Goal: Task Accomplishment & Management: Complete application form

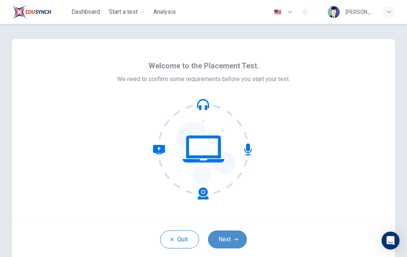
click at [233, 244] on button "Next" at bounding box center [227, 240] width 39 height 18
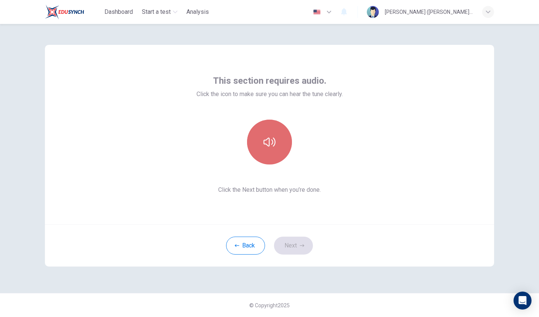
click at [276, 141] on button "button" at bounding box center [269, 142] width 45 height 45
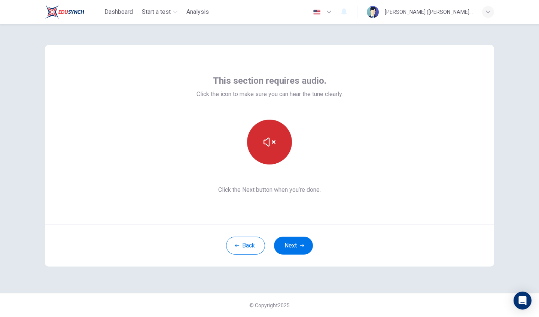
click at [275, 132] on button "button" at bounding box center [269, 142] width 45 height 45
click at [274, 132] on button "button" at bounding box center [269, 142] width 45 height 45
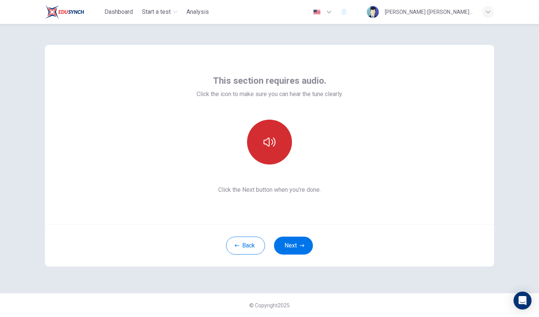
click at [267, 146] on icon "button" at bounding box center [269, 142] width 12 height 9
click at [287, 247] on button "Next" at bounding box center [293, 246] width 39 height 18
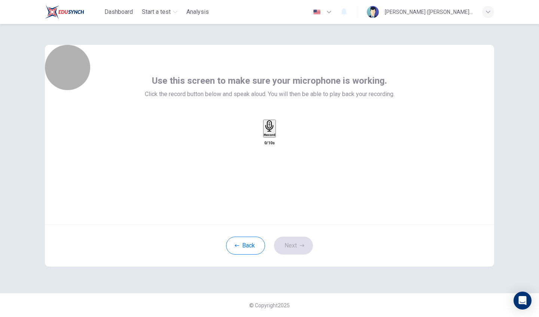
click at [272, 137] on h6 "Record" at bounding box center [270, 135] width 12 height 4
click at [273, 177] on h6 "Stop" at bounding box center [269, 179] width 7 height 4
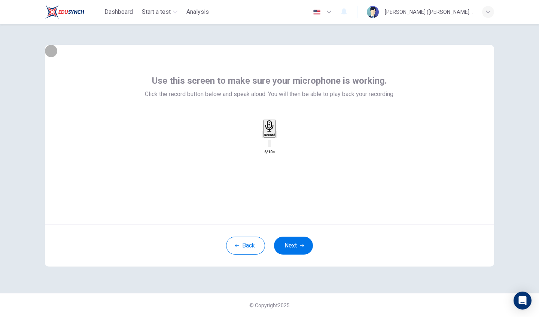
click at [276, 136] on icon "button" at bounding box center [276, 136] width 0 height 0
click at [297, 241] on button "Next" at bounding box center [293, 246] width 39 height 18
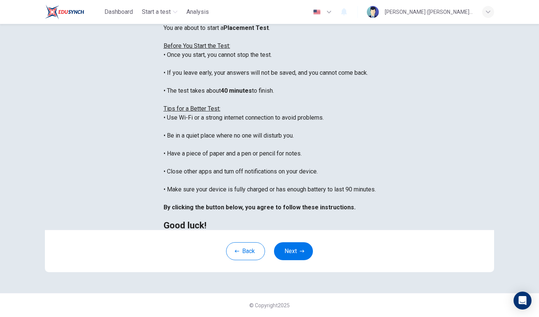
scroll to position [99, 0]
click at [299, 244] on button "Next" at bounding box center [293, 251] width 39 height 18
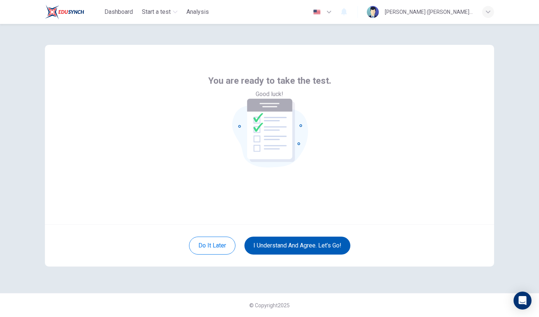
scroll to position [0, 0]
click at [303, 247] on button "I understand and agree. Let’s go!" at bounding box center [297, 246] width 106 height 18
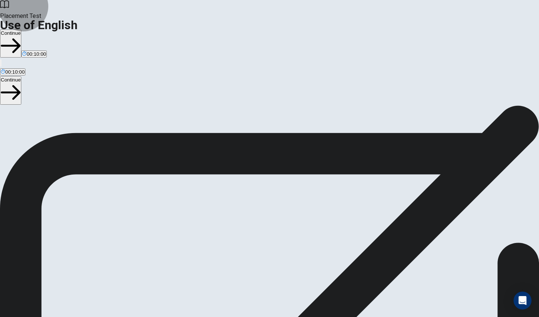
click at [21, 30] on button "Continue" at bounding box center [10, 44] width 21 height 28
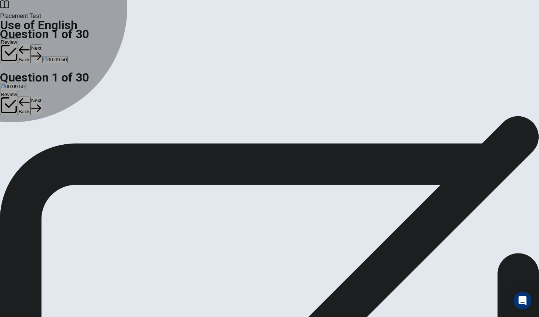
click at [71, 140] on div "C" at bounding box center [60, 138] width 22 height 6
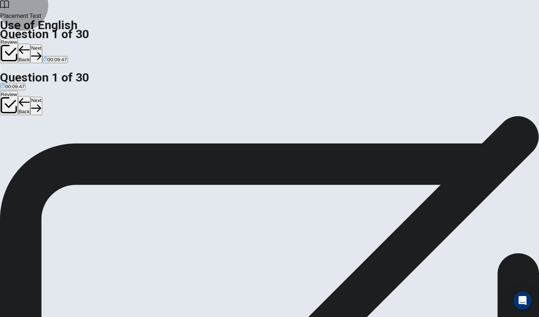
click at [41, 51] on icon "button" at bounding box center [36, 56] width 10 height 10
click at [76, 147] on button "C were finished" at bounding box center [60, 140] width 31 height 13
click at [42, 45] on button "Next" at bounding box center [36, 54] width 12 height 18
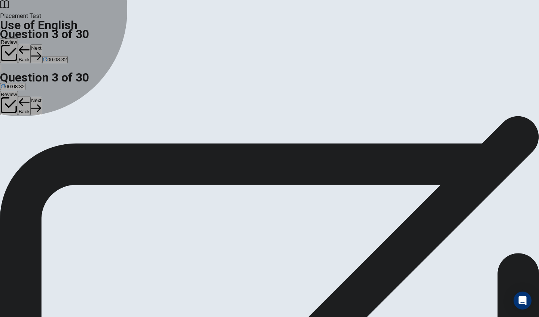
click at [13, 140] on span "aren’t" at bounding box center [7, 143] width 12 height 6
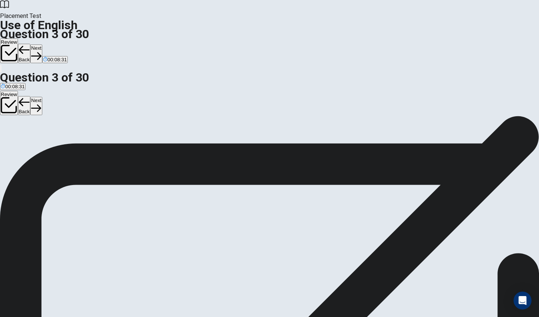
click at [42, 45] on button "Next" at bounding box center [36, 54] width 12 height 18
click at [41, 147] on button "C did have" at bounding box center [31, 140] width 20 height 13
click at [42, 45] on button "Next" at bounding box center [36, 54] width 12 height 18
click at [14, 140] on span "library" at bounding box center [7, 143] width 13 height 6
click at [42, 45] on button "Next" at bounding box center [36, 54] width 12 height 18
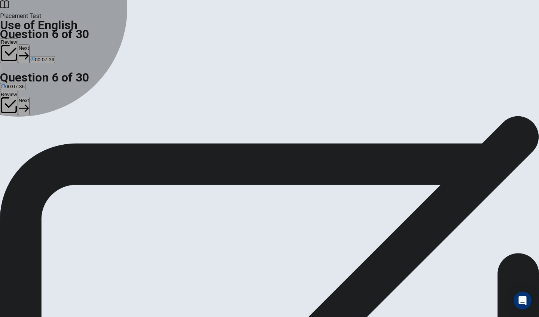
click at [43, 144] on span "an umbrella" at bounding box center [30, 143] width 26 height 6
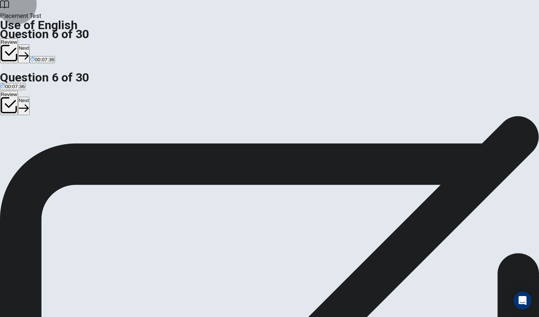
click at [30, 45] on button "Next" at bounding box center [24, 54] width 12 height 18
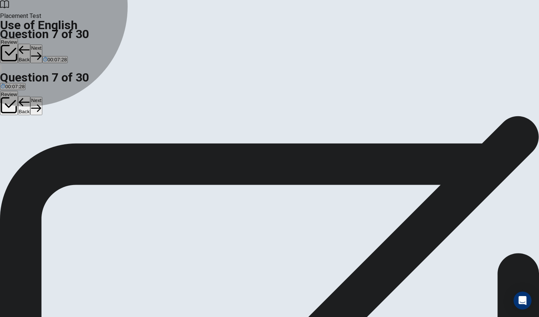
click at [52, 146] on span "book" at bounding box center [46, 143] width 11 height 6
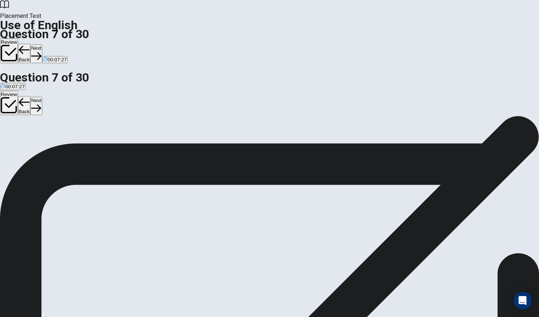
click at [42, 45] on button "Next" at bounding box center [36, 54] width 12 height 18
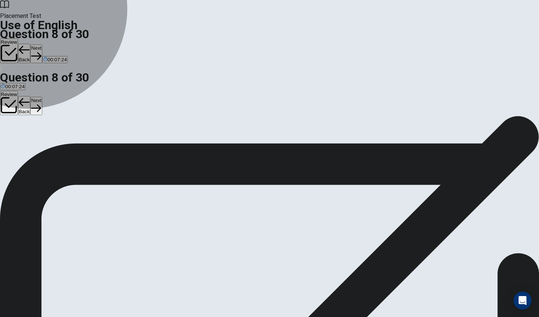
click at [15, 140] on span "school" at bounding box center [8, 143] width 15 height 6
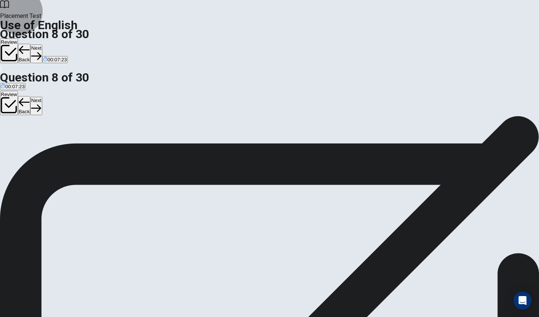
click at [42, 45] on button "Next" at bounding box center [36, 54] width 12 height 18
click at [220, 135] on div "A Begin B Resume C Stop D Pause" at bounding box center [269, 140] width 539 height 13
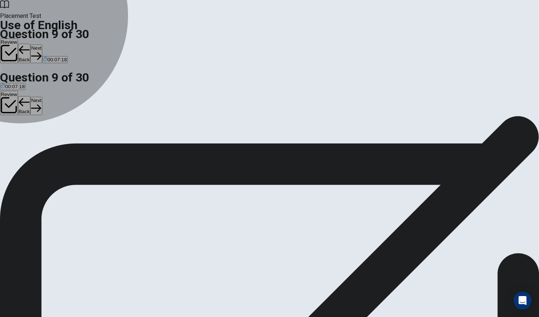
click at [14, 134] on button "A Begin" at bounding box center [7, 140] width 14 height 13
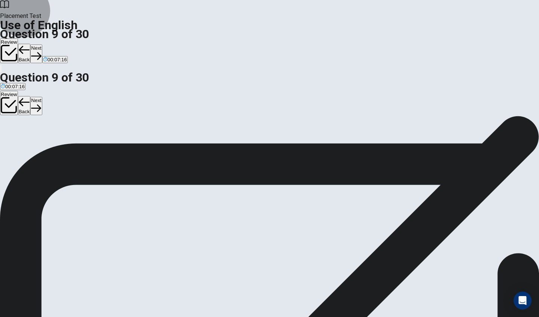
click at [42, 45] on button "Next" at bounding box center [36, 54] width 12 height 18
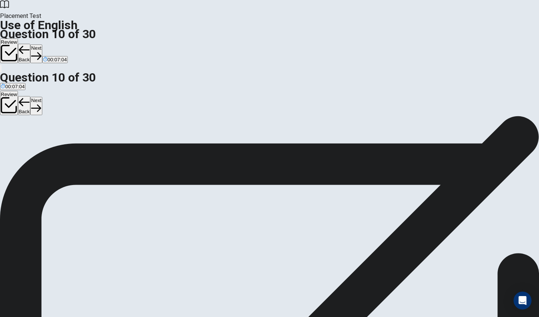
click at [71, 146] on span "walking" at bounding box center [63, 143] width 16 height 6
click at [42, 45] on button "Next" at bounding box center [36, 54] width 12 height 18
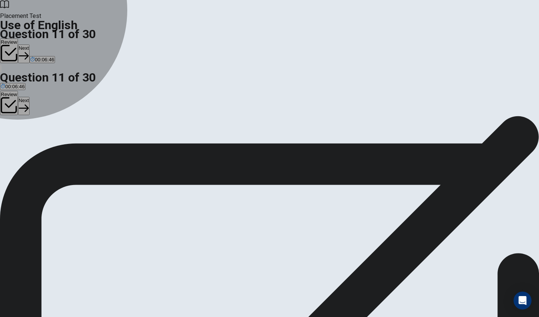
click at [35, 147] on button "D is" at bounding box center [32, 140] width 5 height 13
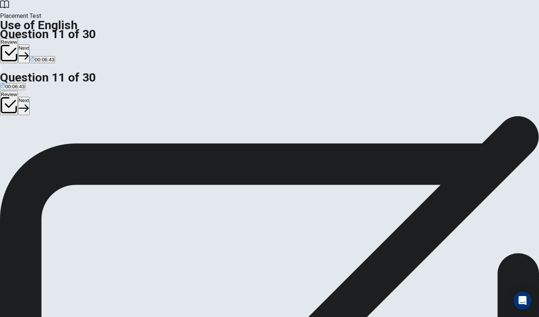
click at [30, 45] on button "Next" at bounding box center [24, 54] width 12 height 18
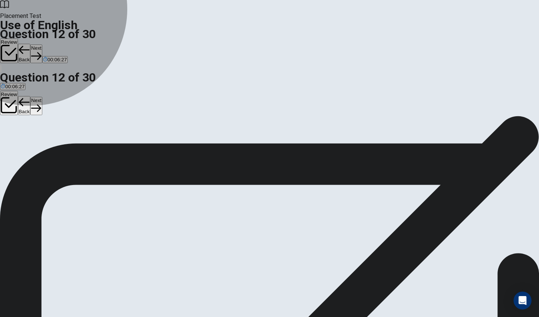
click at [22, 146] on span "Does" at bounding box center [16, 143] width 12 height 6
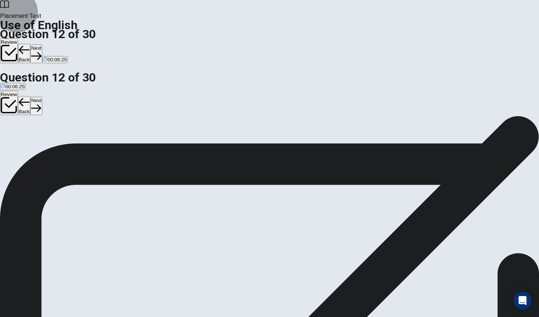
click at [42, 45] on button "Next" at bounding box center [36, 54] width 12 height 18
click at [27, 147] on button "C Do" at bounding box center [23, 140] width 8 height 13
click at [393, 22] on div "Placement Test Use of English Question 13 of 30 Review Back Next 00:06:18" at bounding box center [269, 36] width 539 height 73
click at [42, 45] on button "Next" at bounding box center [36, 54] width 12 height 18
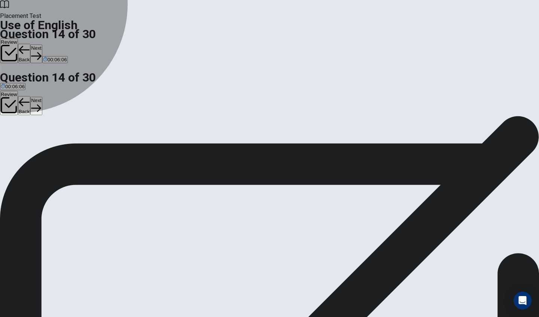
click at [56, 147] on button "D has" at bounding box center [51, 140] width 10 height 13
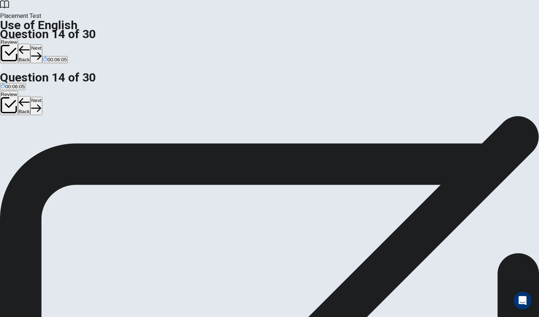
click at [42, 45] on button "Next" at bounding box center [36, 54] width 12 height 18
click at [12, 140] on span "wash" at bounding box center [7, 143] width 12 height 6
click at [42, 45] on button "Next" at bounding box center [36, 54] width 12 height 18
click at [38, 146] on span "brush" at bounding box center [32, 143] width 12 height 6
click at [30, 45] on button "Next" at bounding box center [24, 54] width 12 height 18
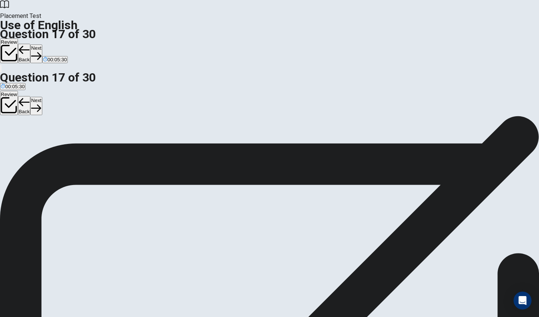
click at [31, 44] on button "Back" at bounding box center [24, 53] width 13 height 19
click at [25, 146] on button "B fork" at bounding box center [20, 140] width 10 height 13
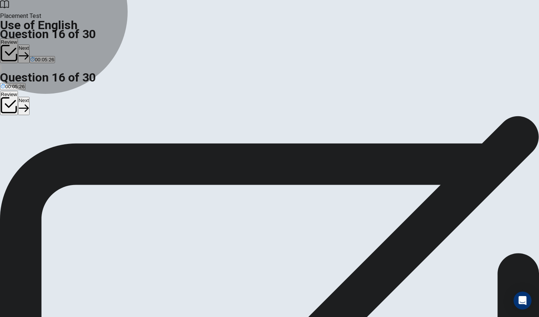
click at [15, 134] on button "A spoon" at bounding box center [7, 140] width 15 height 13
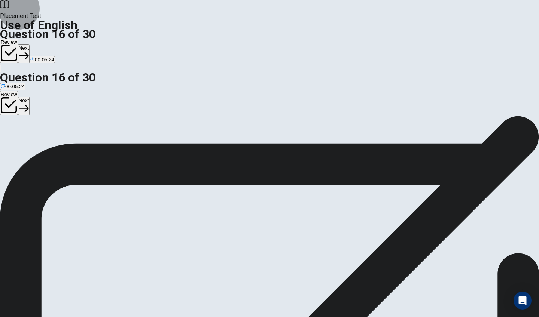
click at [30, 45] on button "Next" at bounding box center [24, 54] width 12 height 18
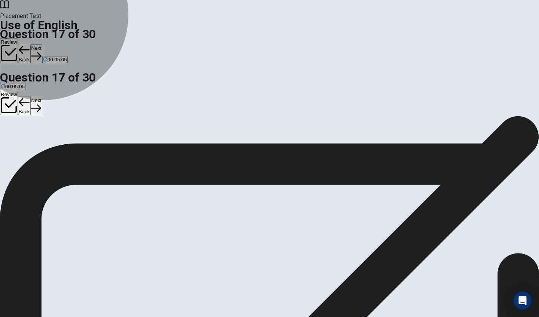
click at [52, 147] on button "C toothbrush" at bounding box center [39, 140] width 25 height 13
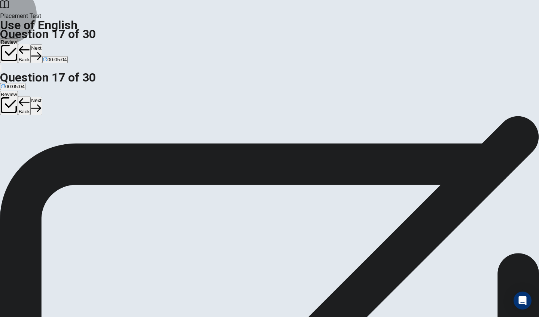
click at [42, 45] on button "Next" at bounding box center [36, 54] width 12 height 18
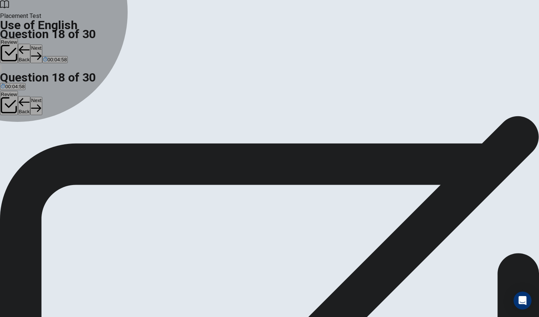
click at [13, 134] on button "A sleep" at bounding box center [6, 140] width 13 height 13
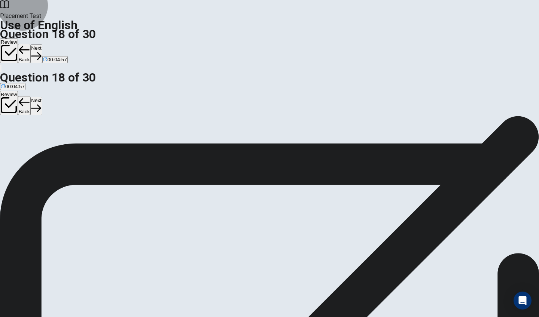
click at [41, 51] on icon "button" at bounding box center [36, 56] width 10 height 10
click at [8, 140] on span "hat" at bounding box center [4, 143] width 7 height 6
click at [42, 45] on button "Next" at bounding box center [36, 54] width 12 height 18
click at [26, 147] on button "C was" at bounding box center [20, 140] width 10 height 13
click at [42, 45] on button "Next" at bounding box center [36, 54] width 12 height 18
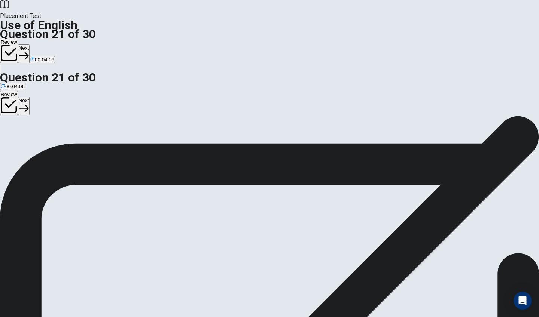
click at [37, 145] on span "were gone" at bounding box center [24, 143] width 23 height 6
click at [30, 45] on button "Next" at bounding box center [24, 54] width 12 height 18
click at [27, 146] on span "haves" at bounding box center [19, 143] width 13 height 6
click at [42, 45] on button "Next" at bounding box center [36, 54] width 12 height 18
click at [43, 147] on button "D have" at bounding box center [37, 140] width 12 height 13
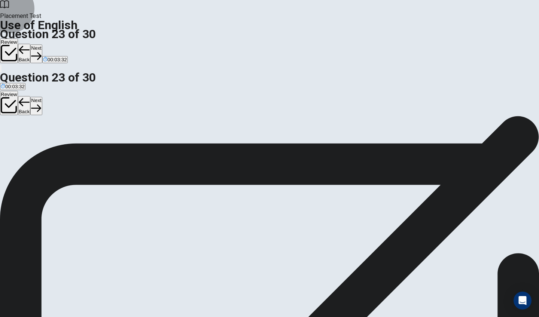
click at [42, 45] on button "Next" at bounding box center [36, 54] width 12 height 18
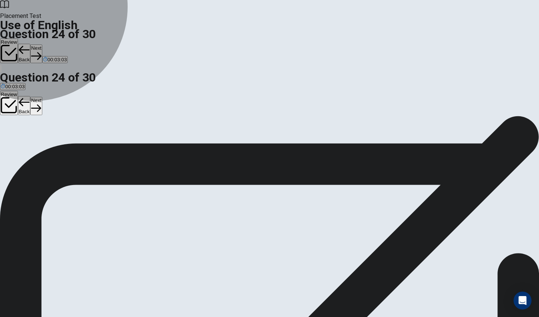
click at [36, 143] on span "finished" at bounding box center [27, 143] width 17 height 6
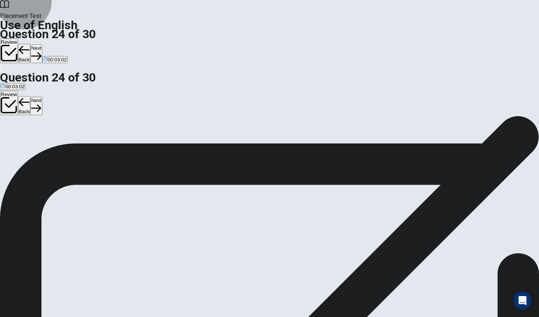
click at [42, 45] on button "Next" at bounding box center [36, 54] width 12 height 18
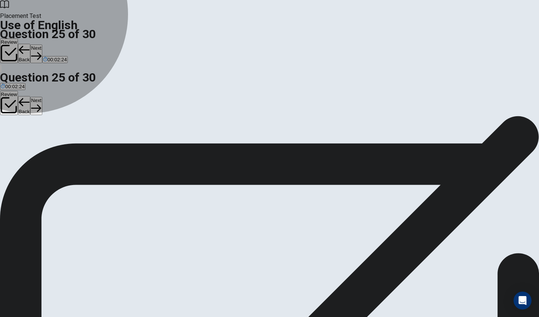
click at [25, 147] on button "B read" at bounding box center [19, 140] width 12 height 13
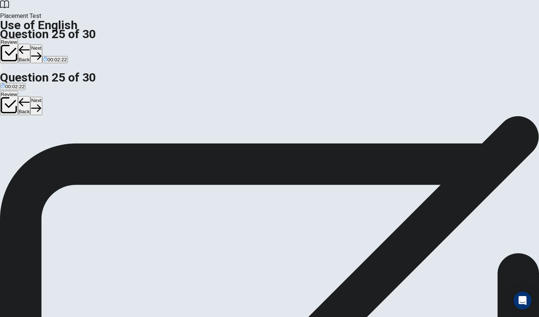
click at [41, 52] on icon "button" at bounding box center [36, 55] width 10 height 7
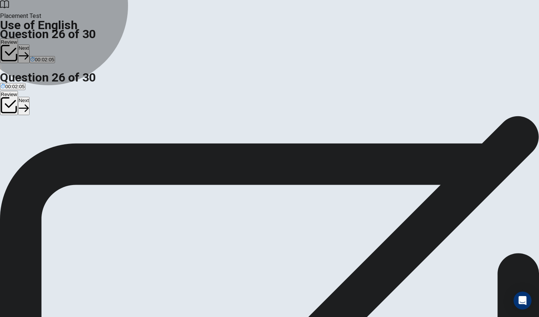
click at [12, 134] on button "A drive" at bounding box center [6, 140] width 12 height 13
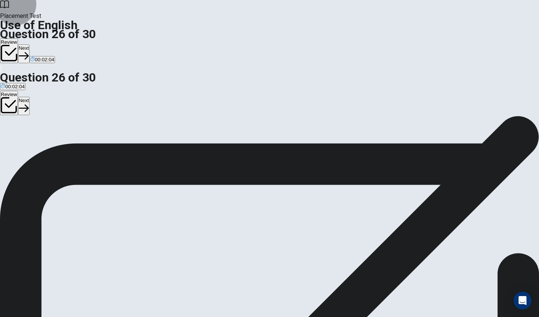
click at [30, 45] on button "Next" at bounding box center [24, 54] width 12 height 18
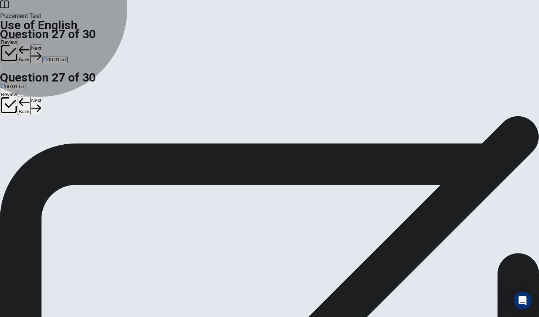
click at [21, 145] on button "B coat" at bounding box center [15, 140] width 11 height 13
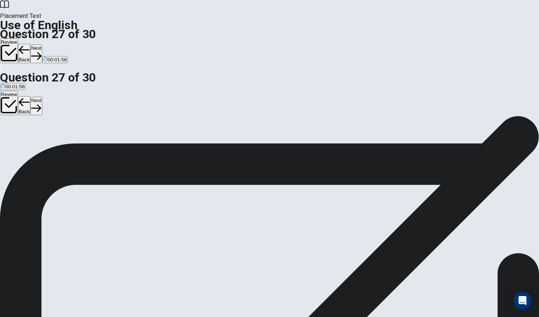
click at [42, 45] on button "Next" at bounding box center [36, 54] width 12 height 18
click at [42, 146] on span "swing" at bounding box center [35, 143] width 13 height 6
click at [42, 45] on button "Next" at bounding box center [36, 54] width 12 height 18
click at [43, 146] on span "cooks" at bounding box center [36, 143] width 13 height 6
click at [42, 45] on button "Next" at bounding box center [36, 54] width 12 height 18
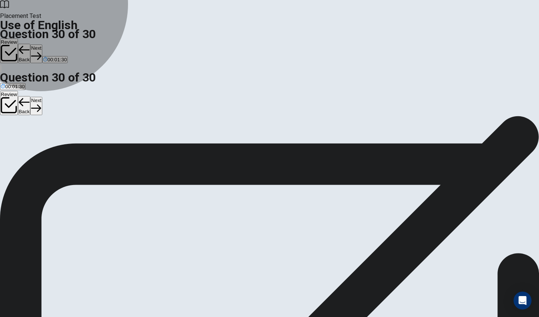
click at [16, 141] on button "B am" at bounding box center [11, 140] width 9 height 13
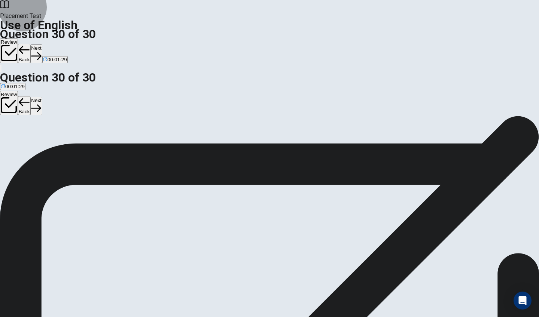
click at [41, 51] on icon "button" at bounding box center [36, 56] width 10 height 10
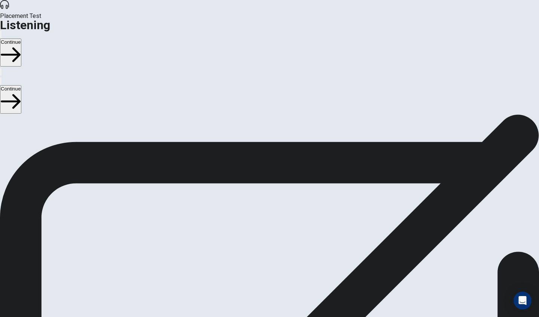
click at [21, 39] on button "Continue" at bounding box center [10, 53] width 21 height 28
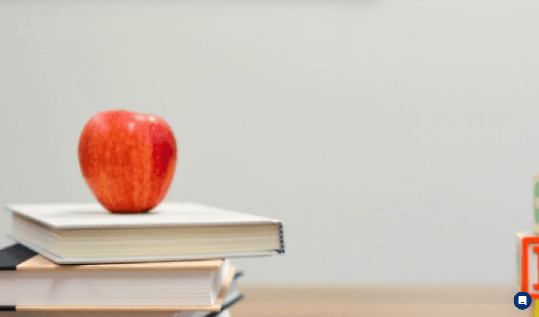
click at [88, 153] on span "Express" at bounding box center [79, 151] width 18 height 6
click at [37, 179] on span "One to two days" at bounding box center [19, 182] width 36 height 6
click at [49, 211] on span "Standard and express" at bounding box center [25, 214] width 49 height 6
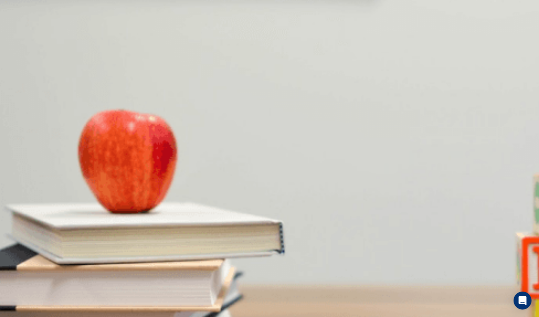
scroll to position [586, 0]
click at [189, 236] on button "D [US_STATE]" at bounding box center [174, 242] width 29 height 13
click at [74, 257] on button "B At a pharmacy" at bounding box center [58, 273] width 34 height 13
click at [21, 39] on button "Continue" at bounding box center [10, 53] width 21 height 28
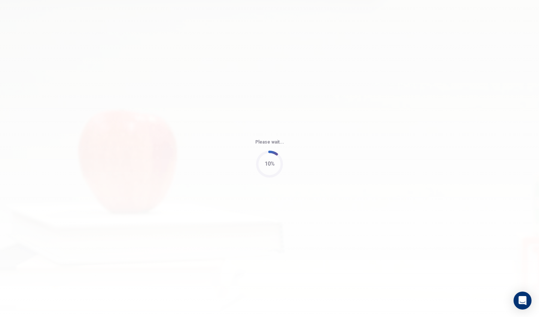
type input "83"
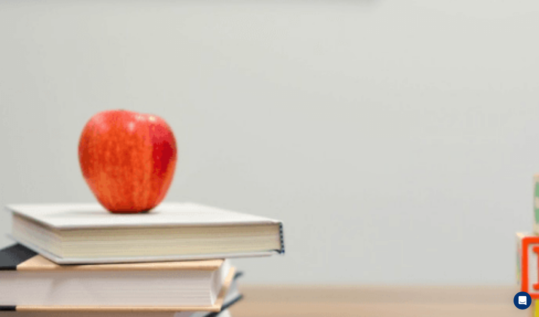
scroll to position [31, 0]
click at [78, 153] on span "[DATE]" at bounding box center [70, 151] width 16 height 6
click at [104, 179] on span "The final results" at bounding box center [86, 182] width 35 height 6
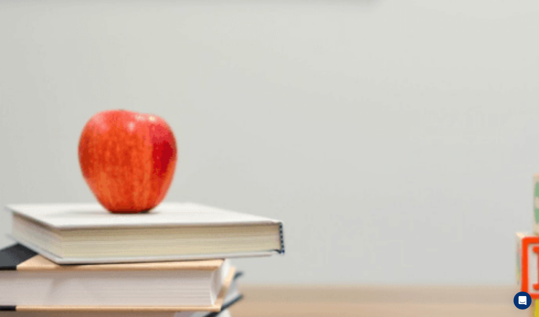
click at [37, 211] on span "The initial phase" at bounding box center [19, 214] width 36 height 6
click at [125, 244] on span "Next week" at bounding box center [113, 245] width 23 height 6
click at [101, 242] on span "By [DATE]" at bounding box center [89, 245] width 23 height 6
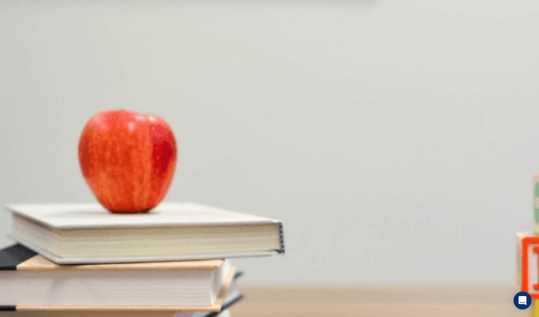
scroll to position [698, 0]
click at [48, 257] on span "The woman" at bounding box center [35, 276] width 26 height 6
click at [21, 39] on button "Continue" at bounding box center [10, 53] width 21 height 28
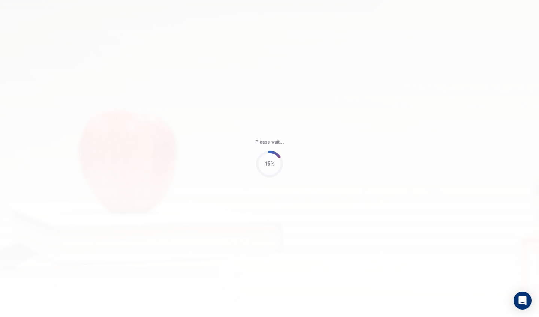
type input "55"
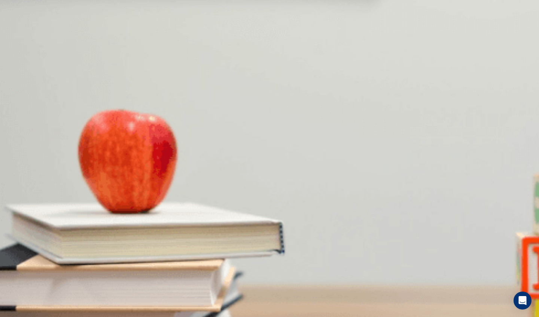
scroll to position [55, 0]
click at [49, 148] on span "Downtown" at bounding box center [36, 151] width 23 height 6
click at [171, 186] on button "D Make a reservation" at bounding box center [149, 179] width 44 height 13
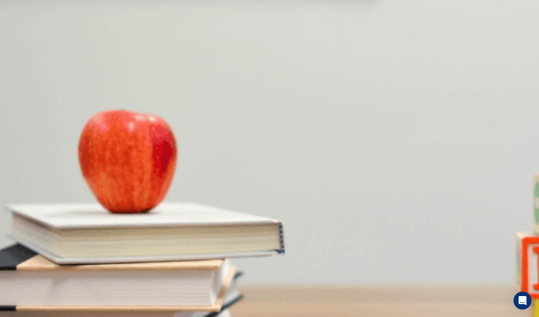
click at [80, 216] on span "Italian" at bounding box center [73, 214] width 13 height 6
click at [18, 236] on button "A Excited" at bounding box center [9, 242] width 18 height 13
click at [90, 257] on button "B Choosing a restaurant" at bounding box center [64, 273] width 51 height 13
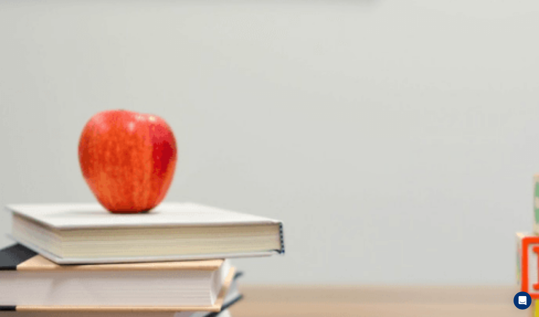
click at [21, 39] on button "Continue" at bounding box center [10, 53] width 21 height 28
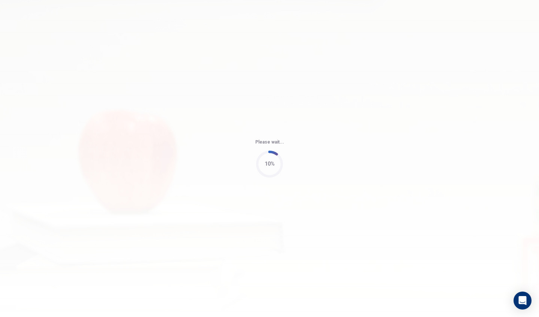
type input "50"
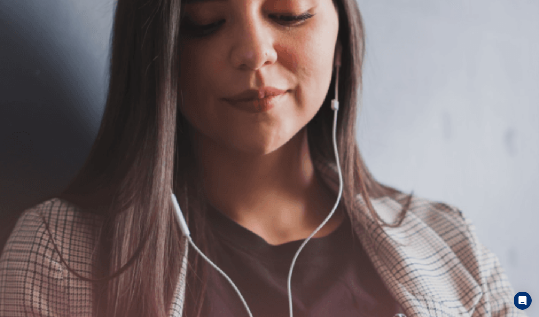
scroll to position [74, 0]
click at [21, 39] on button "Continue" at bounding box center [10, 53] width 21 height 28
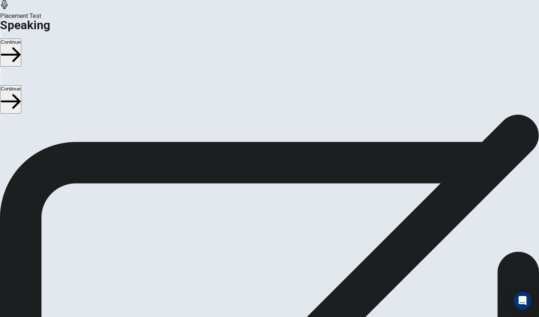
scroll to position [15, 0]
click at [21, 39] on button "Continue" at bounding box center [10, 53] width 21 height 28
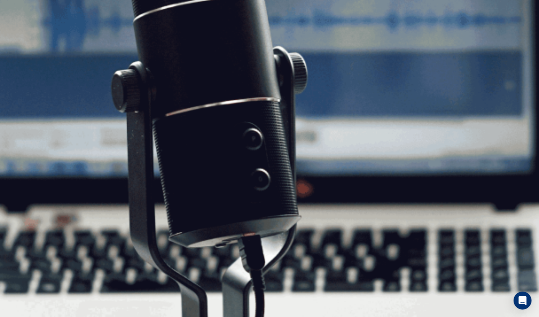
scroll to position [22, 0]
click at [21, 39] on button "Continue" at bounding box center [10, 53] width 21 height 28
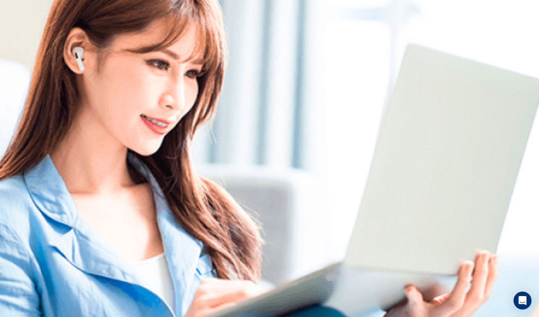
scroll to position [11, 0]
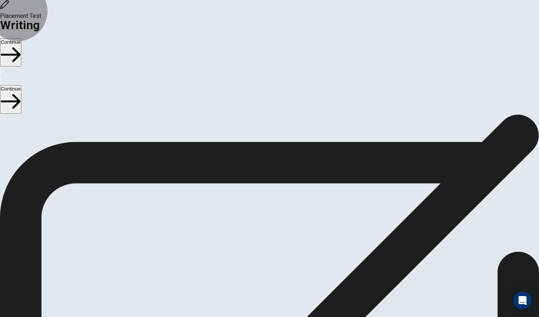
click at [21, 39] on button "Continue" at bounding box center [10, 53] width 21 height 28
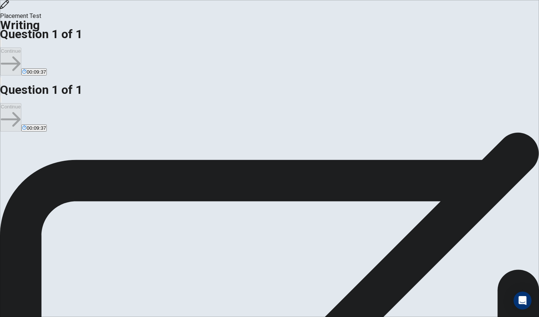
type textarea "w"
click at [21, 48] on button "Continue" at bounding box center [10, 62] width 21 height 28
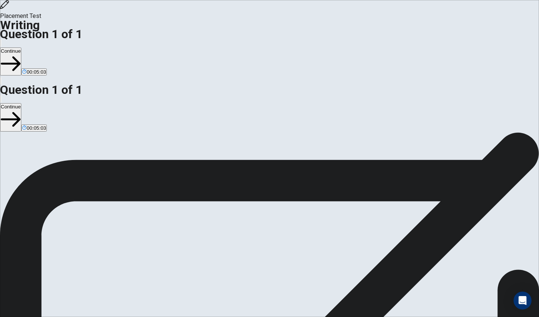
type textarea "I will intoduce the person is [PERSON_NAME].He is a singer,he have a lots amazi…"
click at [21, 48] on button "Continue" at bounding box center [10, 62] width 21 height 28
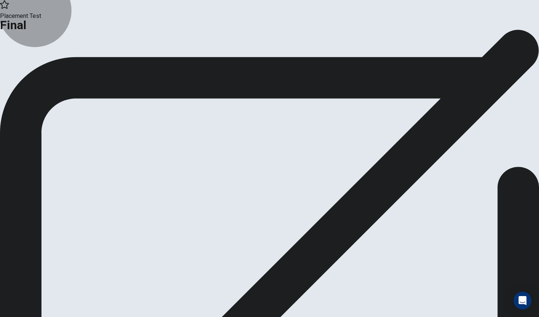
click at [59, 67] on button "Continue" at bounding box center [44, 61] width 30 height 10
